Goal: Transaction & Acquisition: Book appointment/travel/reservation

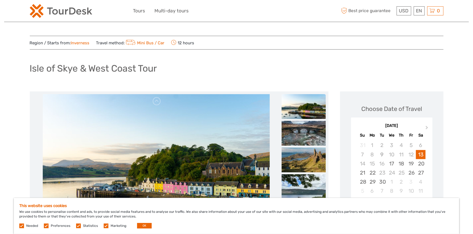
scroll to position [64, 0]
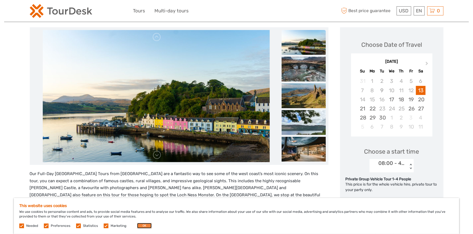
click at [148, 224] on button "OK" at bounding box center [144, 226] width 15 height 6
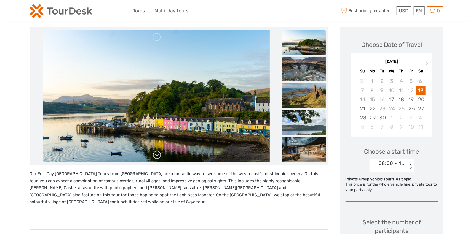
click at [158, 156] on link at bounding box center [157, 155] width 9 height 9
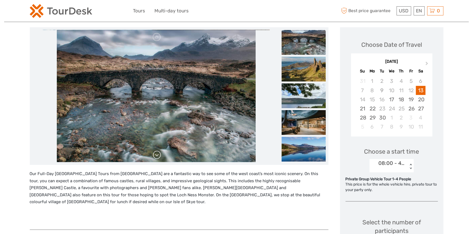
click at [158, 156] on link at bounding box center [157, 155] width 9 height 9
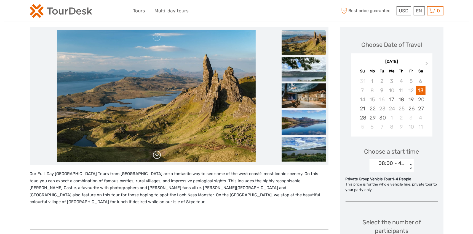
click at [158, 156] on link at bounding box center [157, 155] width 9 height 9
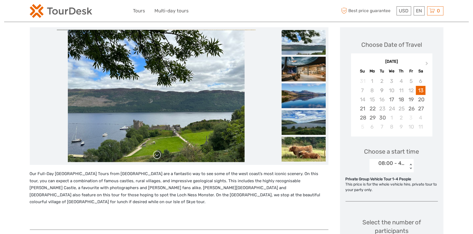
click at [158, 156] on link at bounding box center [157, 155] width 9 height 9
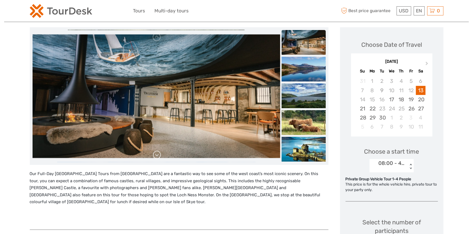
click at [158, 156] on link at bounding box center [157, 155] width 9 height 9
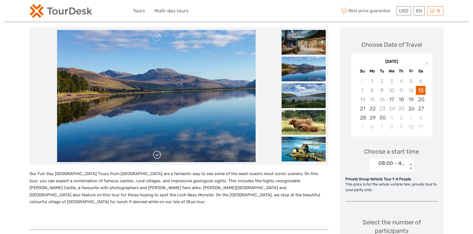
click at [158, 156] on link at bounding box center [157, 155] width 9 height 9
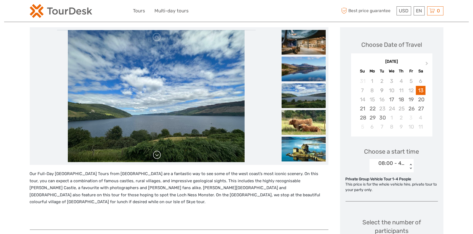
click at [158, 156] on link at bounding box center [157, 155] width 9 height 9
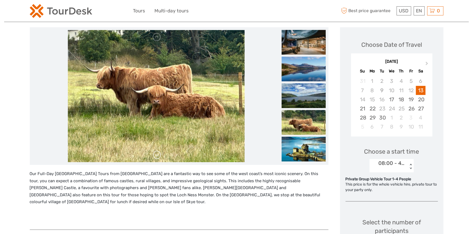
click at [158, 156] on link at bounding box center [157, 155] width 9 height 9
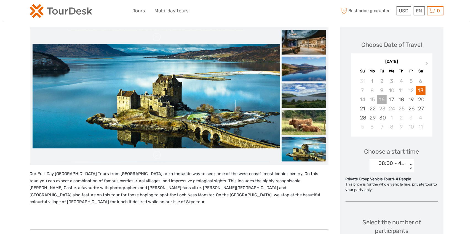
click at [383, 100] on div "16" at bounding box center [382, 99] width 10 height 9
click at [400, 90] on div "11" at bounding box center [402, 90] width 10 height 9
click at [383, 89] on div "9" at bounding box center [382, 90] width 10 height 9
click at [387, 85] on div "3" at bounding box center [392, 81] width 10 height 9
click at [428, 62] on button "Next Month" at bounding box center [427, 64] width 9 height 9
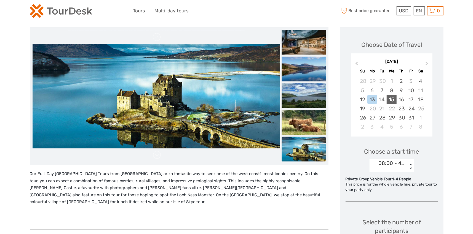
click at [391, 100] on div "15" at bounding box center [392, 99] width 10 height 9
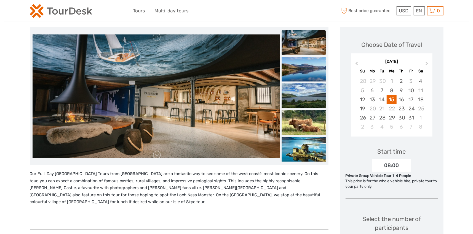
scroll to position [0, 0]
